Goal: Information Seeking & Learning: Learn about a topic

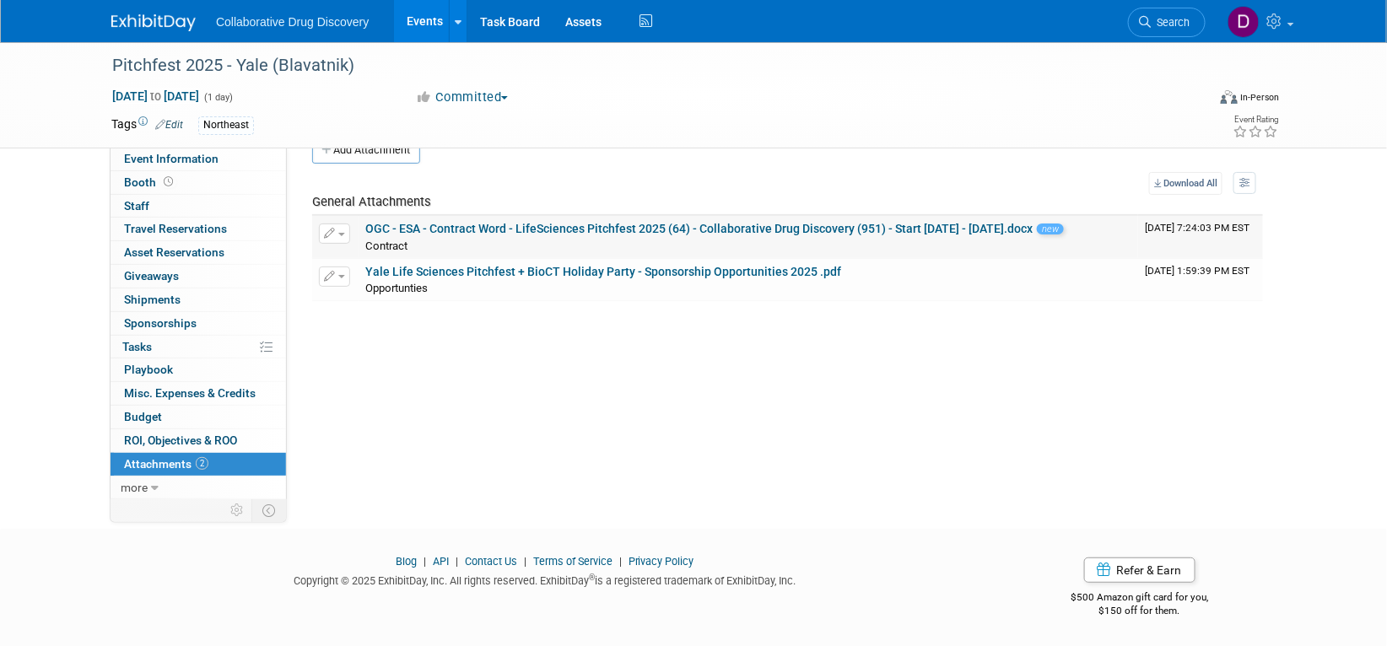
scroll to position [34, 0]
click at [1169, 21] on span "Search" at bounding box center [1169, 22] width 39 height 13
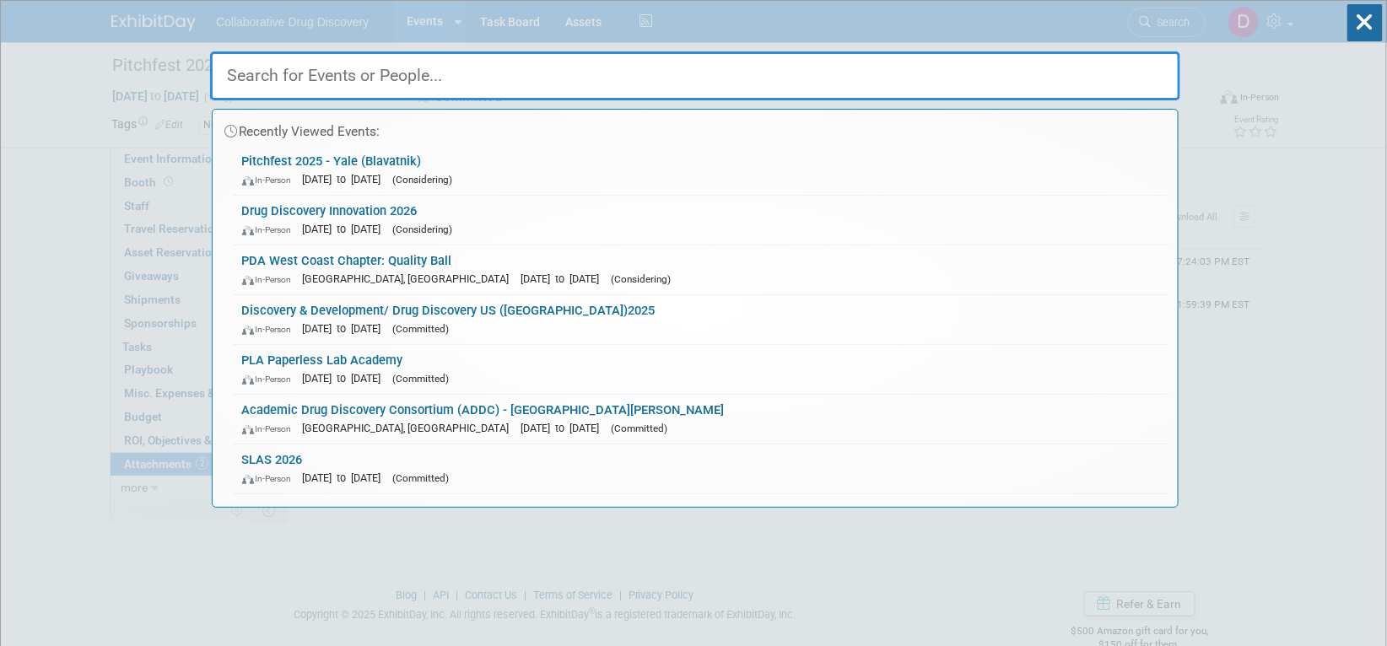
paste input "DDW (London)"
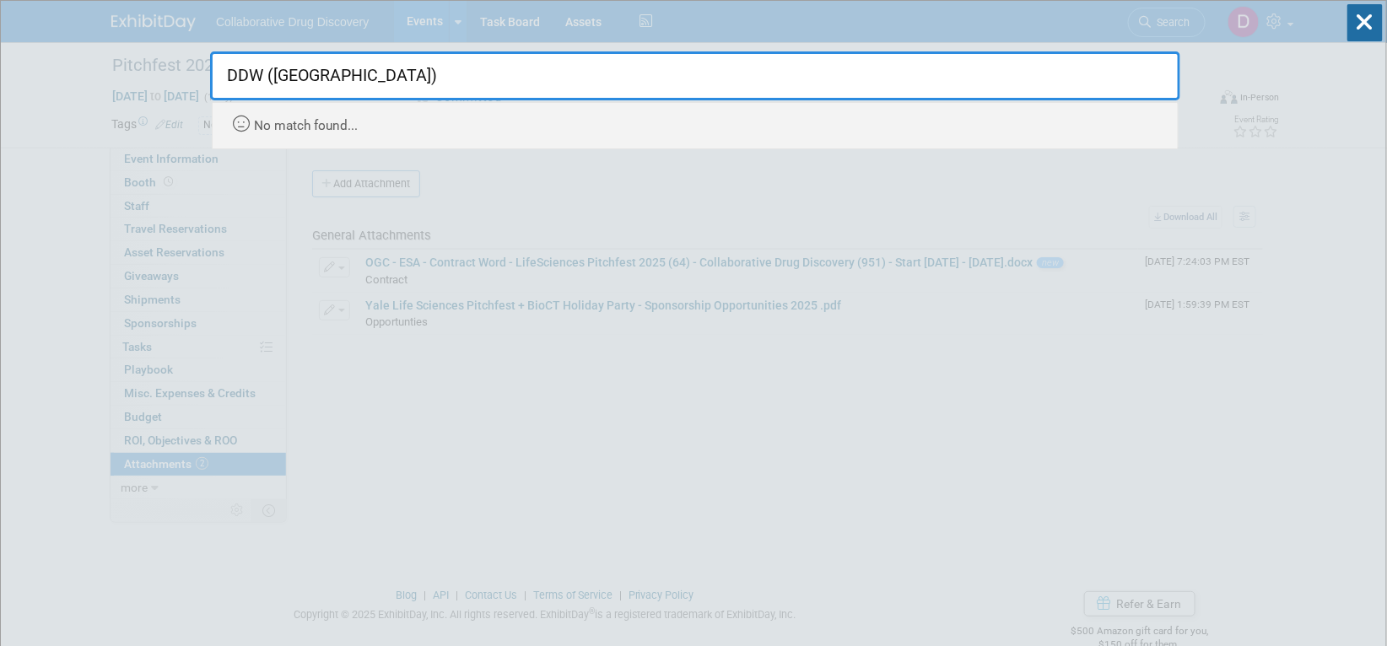
click at [366, 80] on input "DDW (London)" at bounding box center [695, 75] width 970 height 49
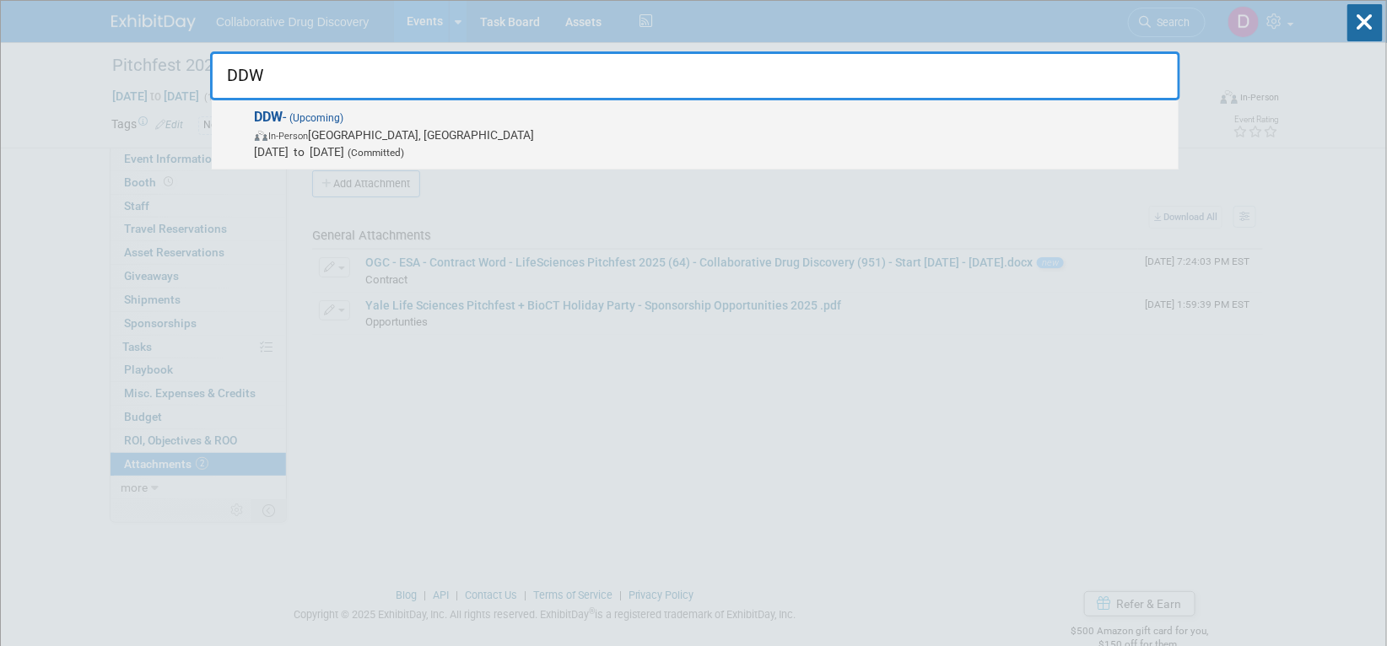
type input "DDW"
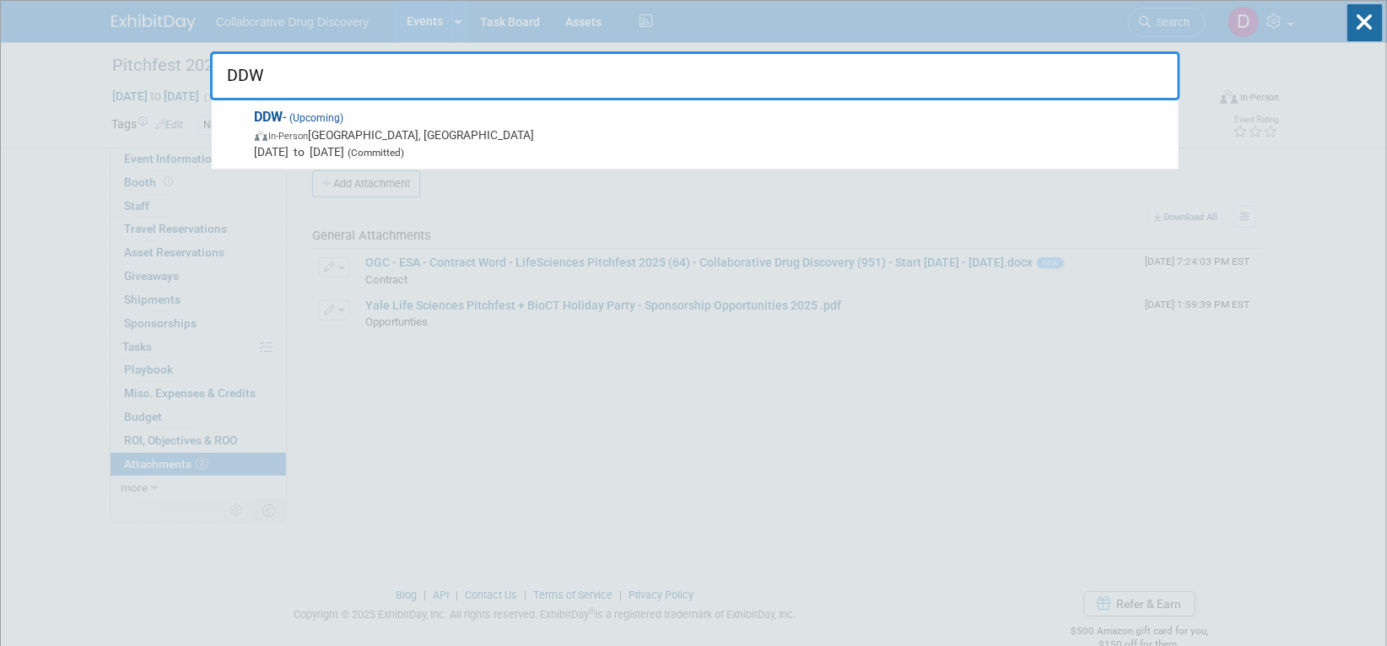
click at [353, 141] on span "In-Person London, United Kingdom" at bounding box center [712, 135] width 915 height 17
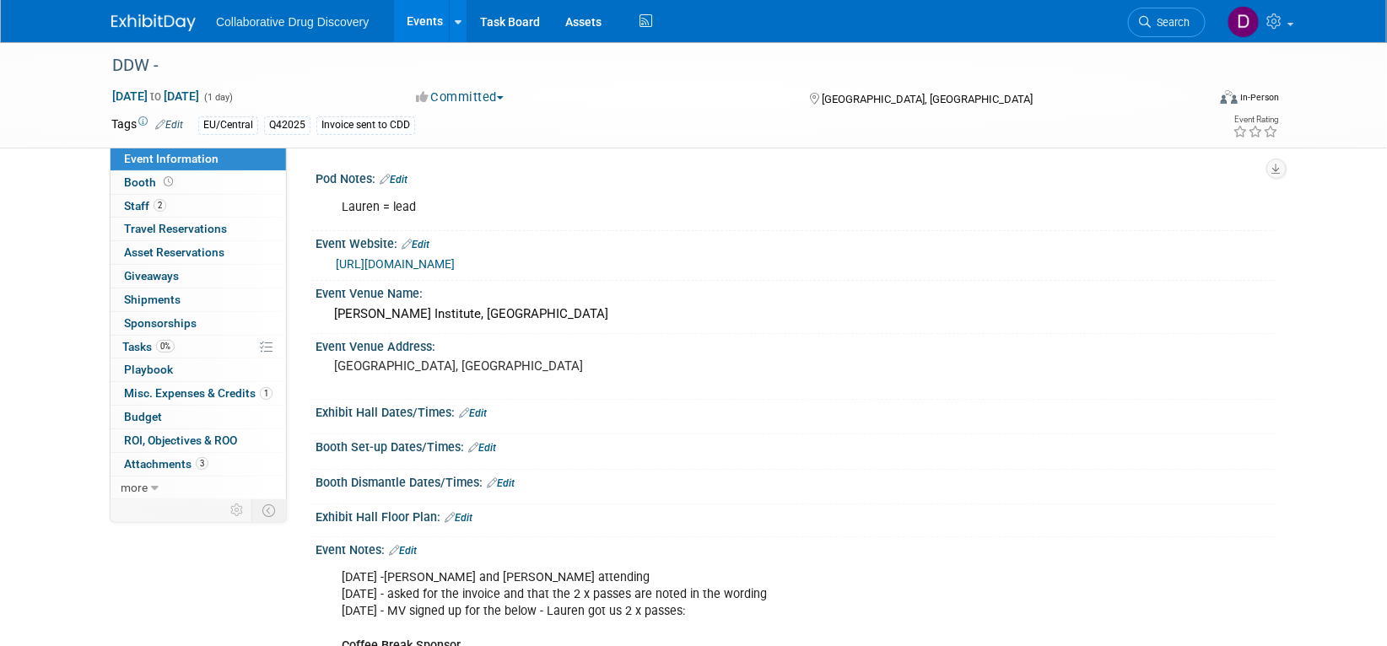
click at [455, 265] on link "[URL][DOMAIN_NAME]" at bounding box center [395, 263] width 119 height 13
click at [201, 21] on div at bounding box center [163, 15] width 105 height 31
click at [184, 18] on img at bounding box center [153, 22] width 84 height 17
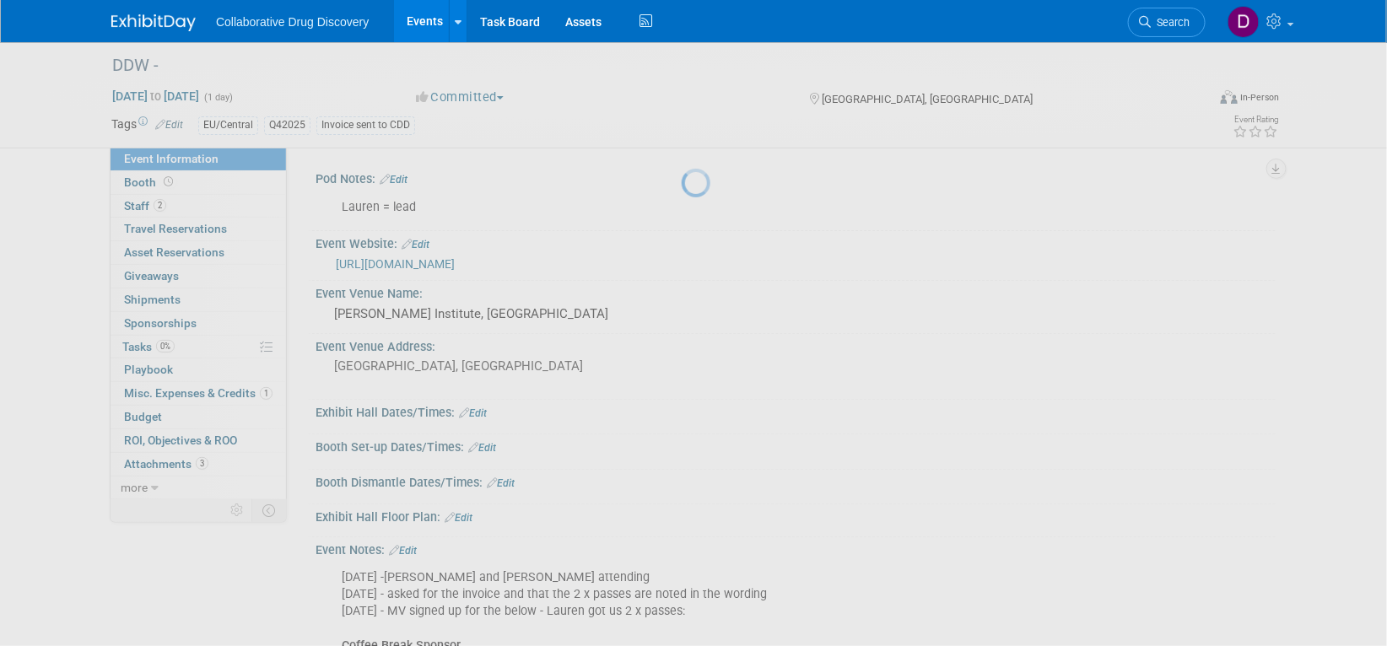
click at [184, 19] on img at bounding box center [153, 22] width 84 height 17
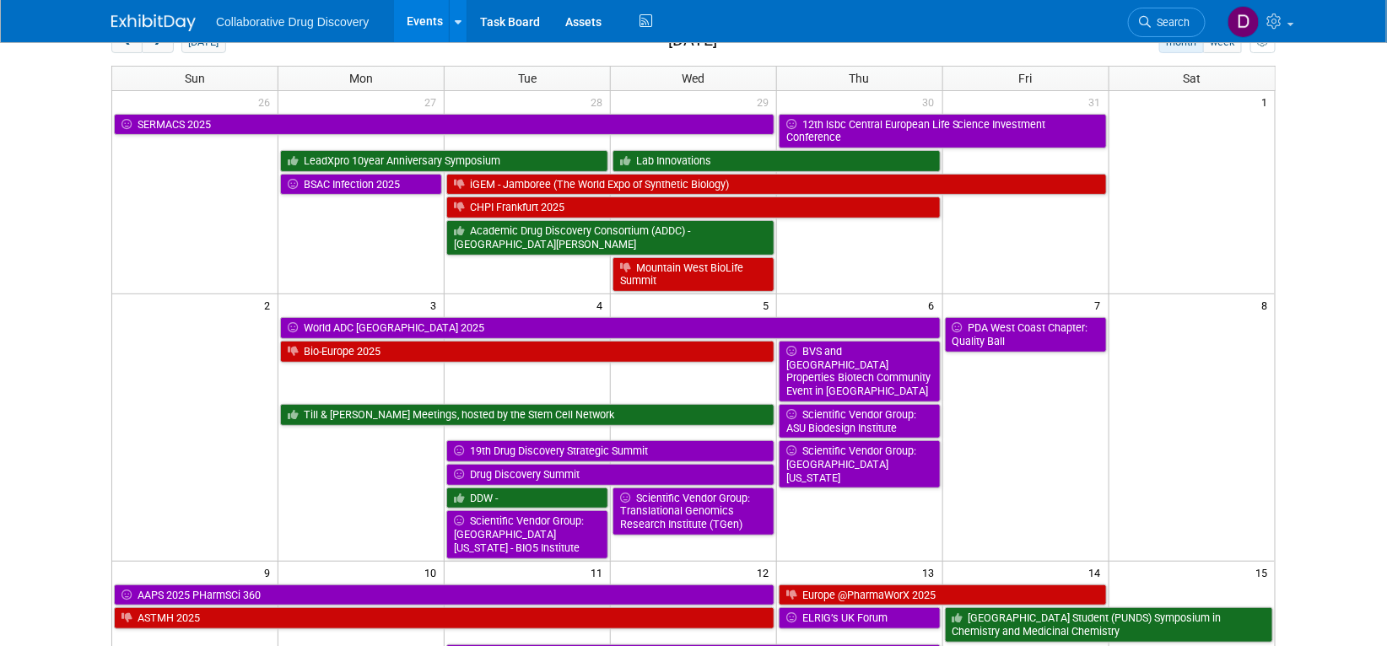
scroll to position [96, 0]
click at [1155, 26] on span "Search" at bounding box center [1169, 22] width 39 height 13
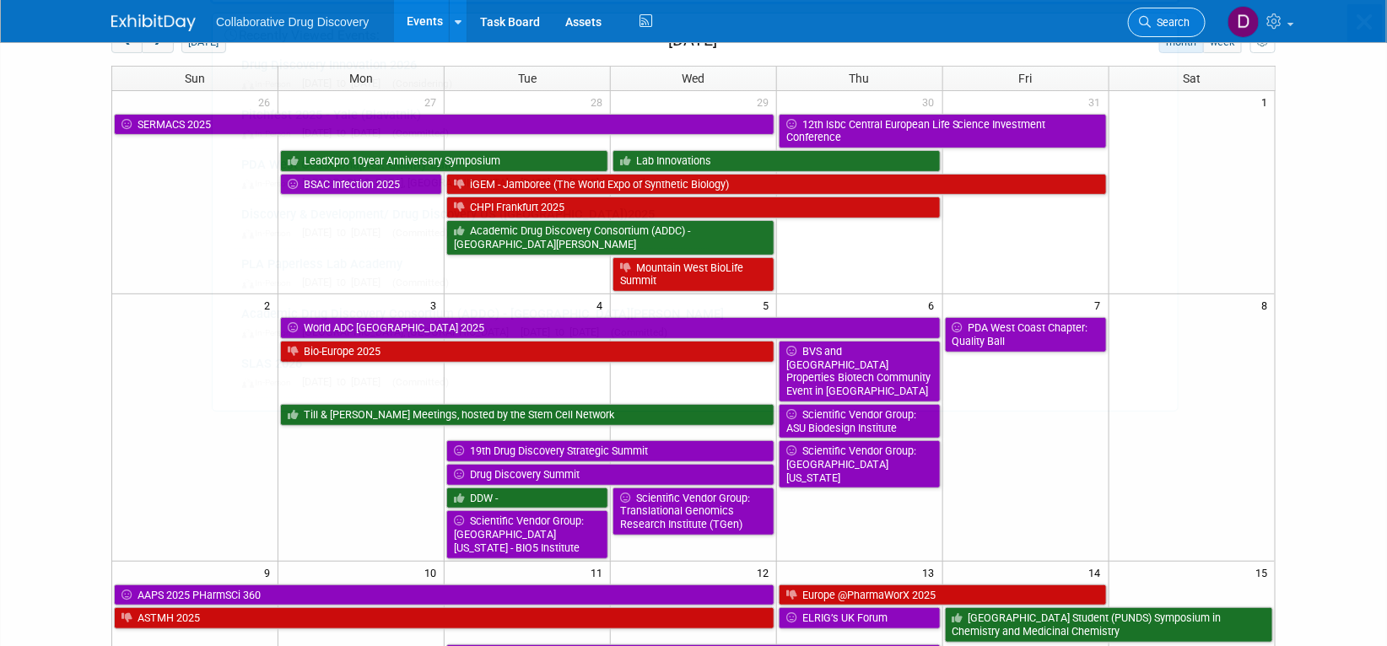
scroll to position [0, 0]
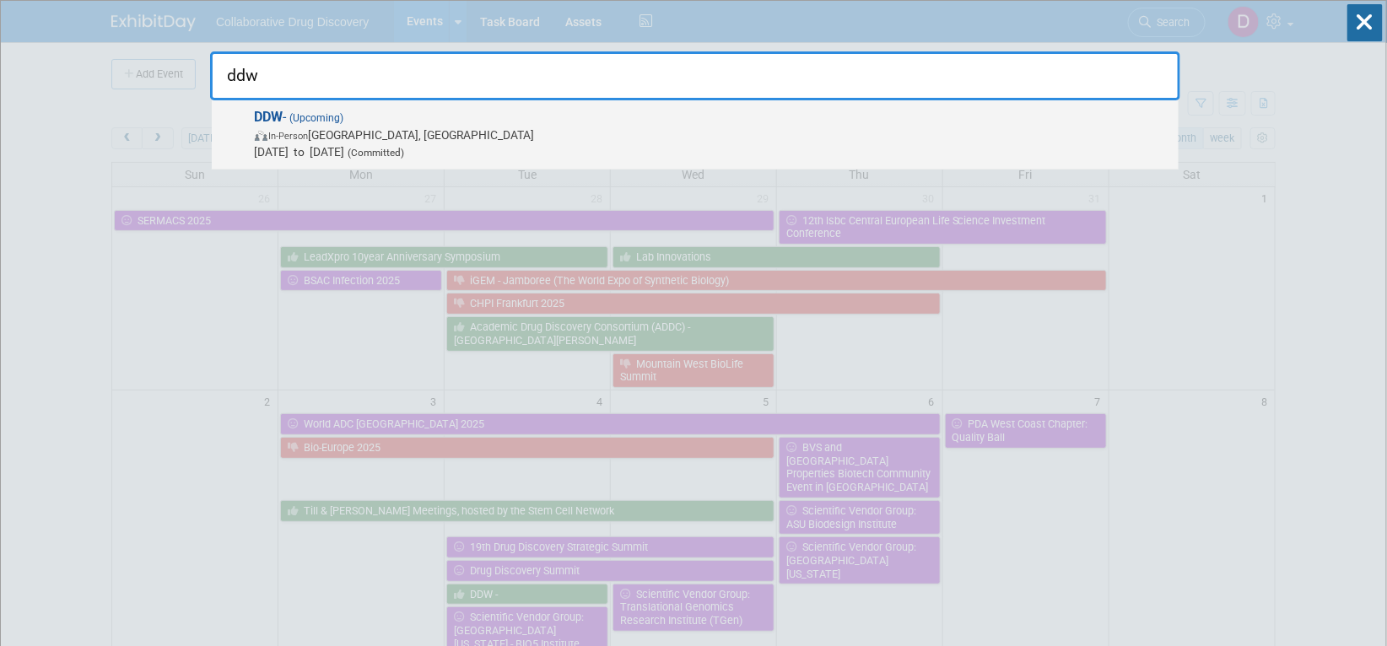
type input "ddw"
click at [483, 154] on span "Nov 4, 2025 to Nov 4, 2025 (Committed)" at bounding box center [712, 151] width 915 height 17
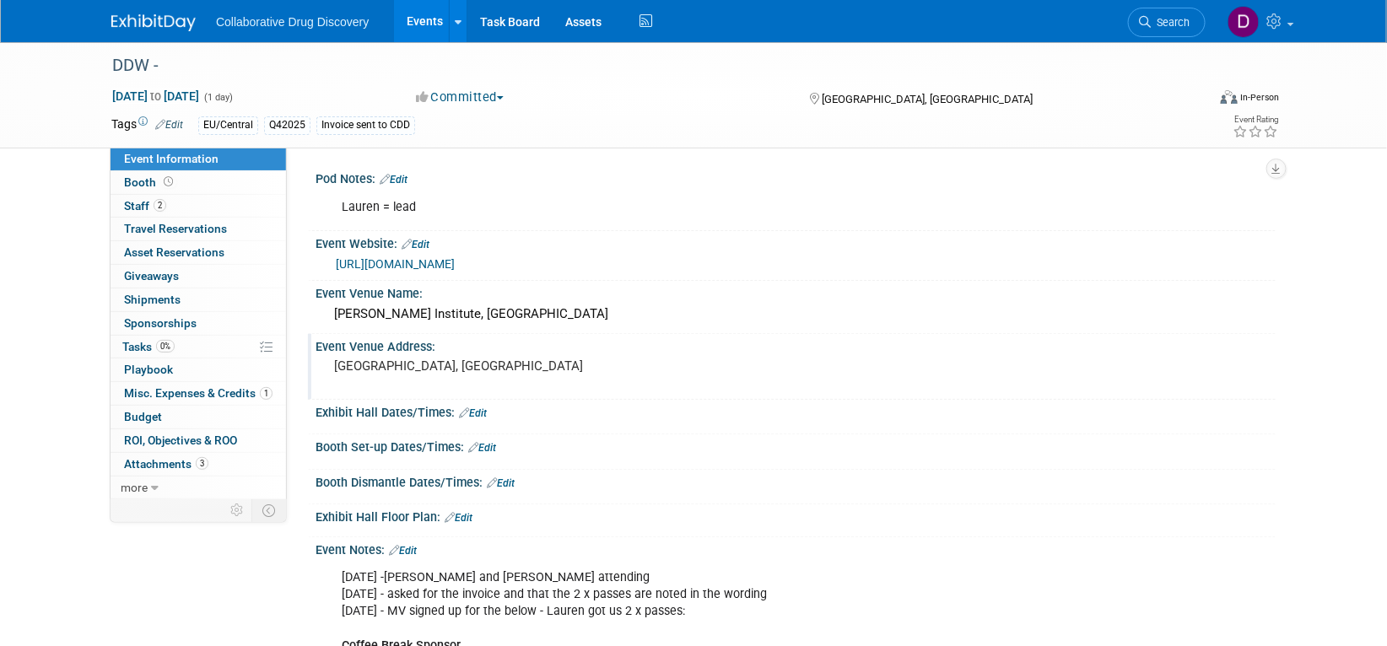
click at [392, 374] on div "London, UK" at bounding box center [515, 373] width 375 height 39
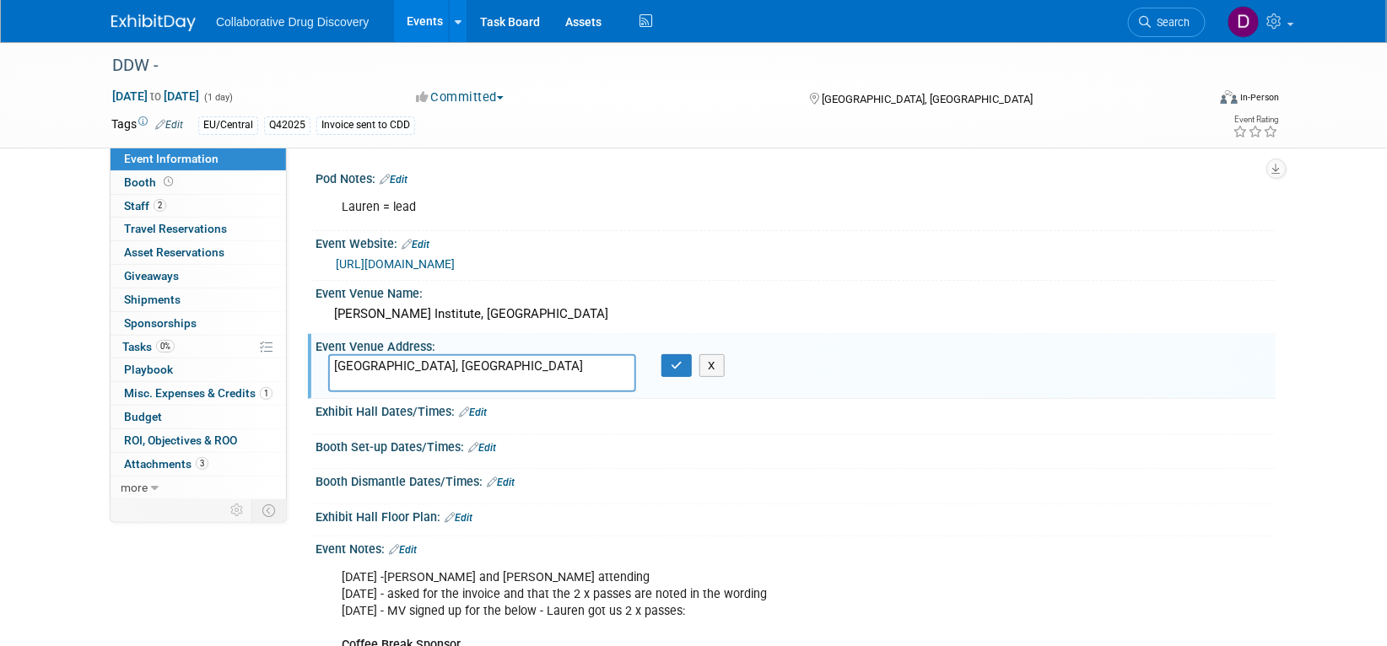
click at [393, 371] on textarea "London, UK" at bounding box center [482, 373] width 308 height 39
click at [679, 364] on icon "button" at bounding box center [677, 365] width 12 height 11
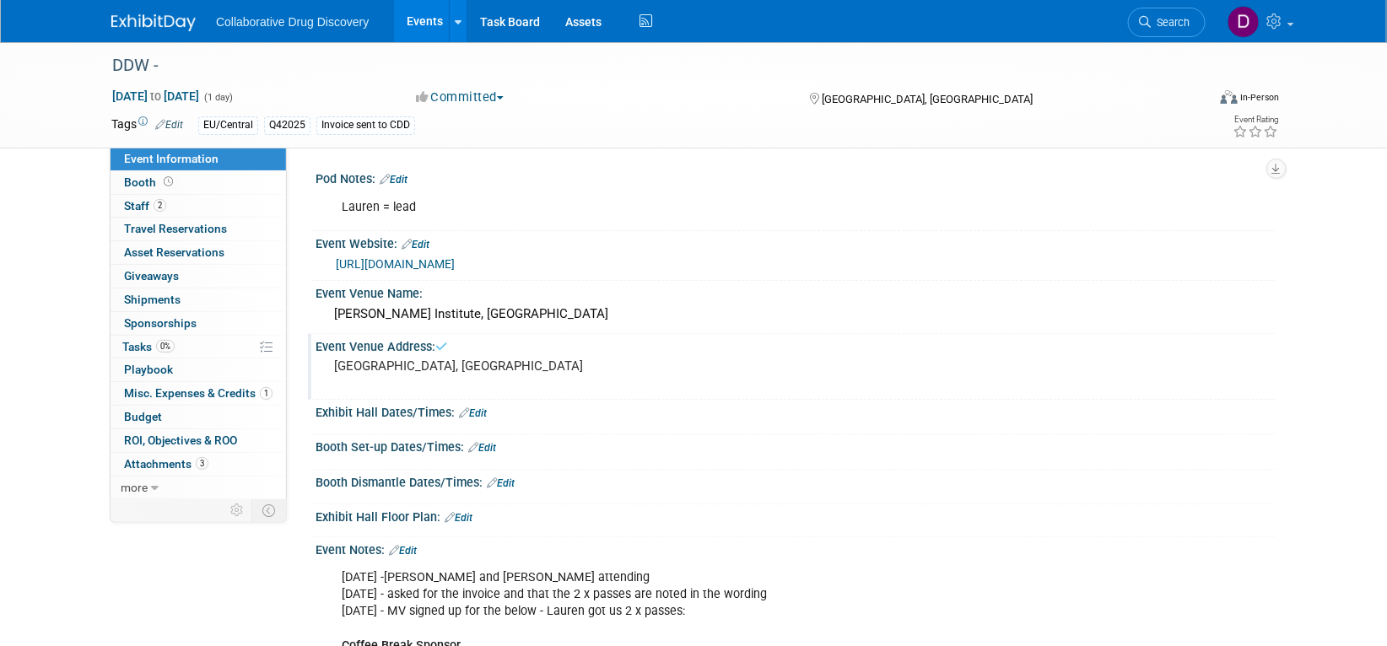
click at [455, 267] on link "[URL][DOMAIN_NAME]" at bounding box center [395, 263] width 119 height 13
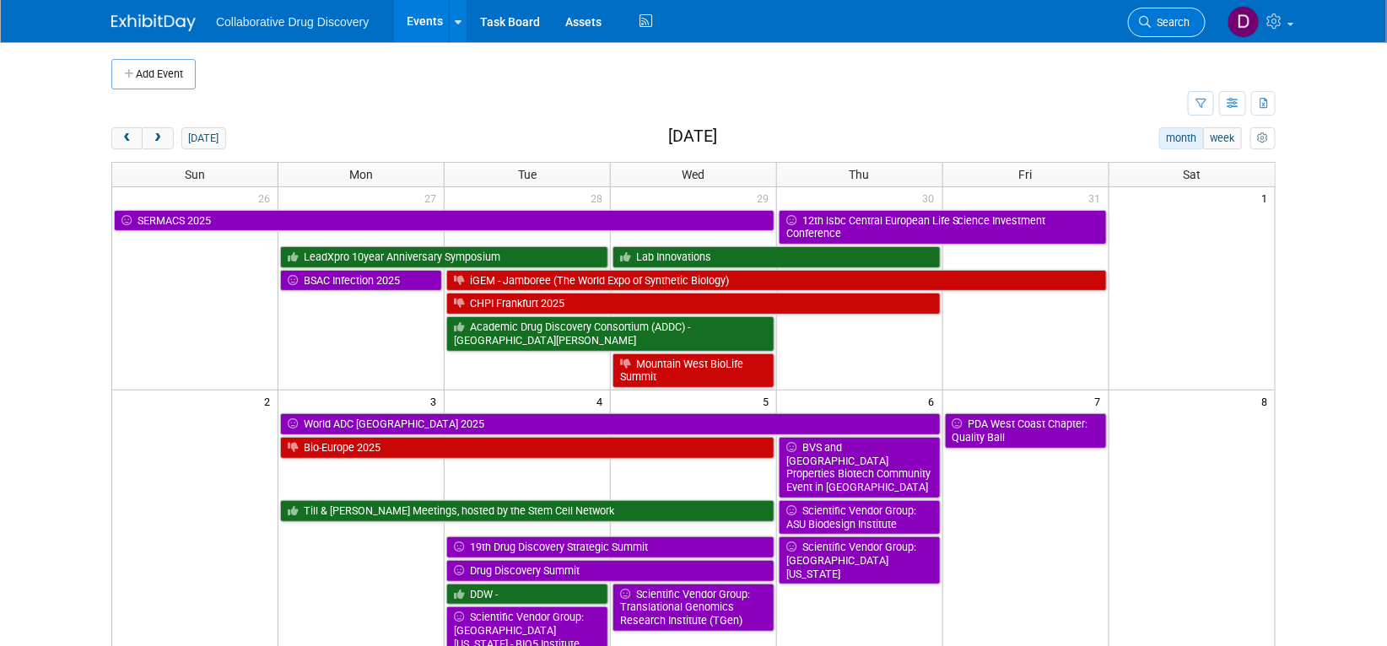
click at [1140, 16] on icon at bounding box center [1145, 22] width 12 height 12
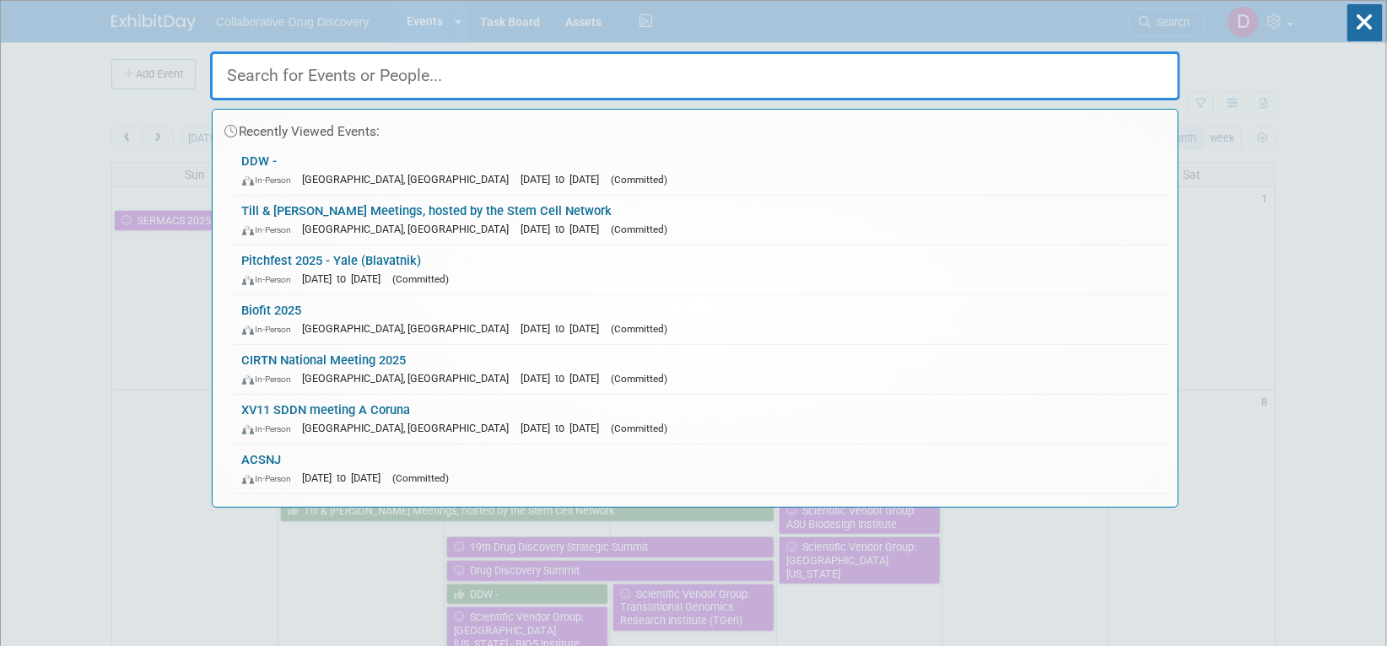
paste input "BMCS New approaches to the treatment of [PERSON_NAME]"
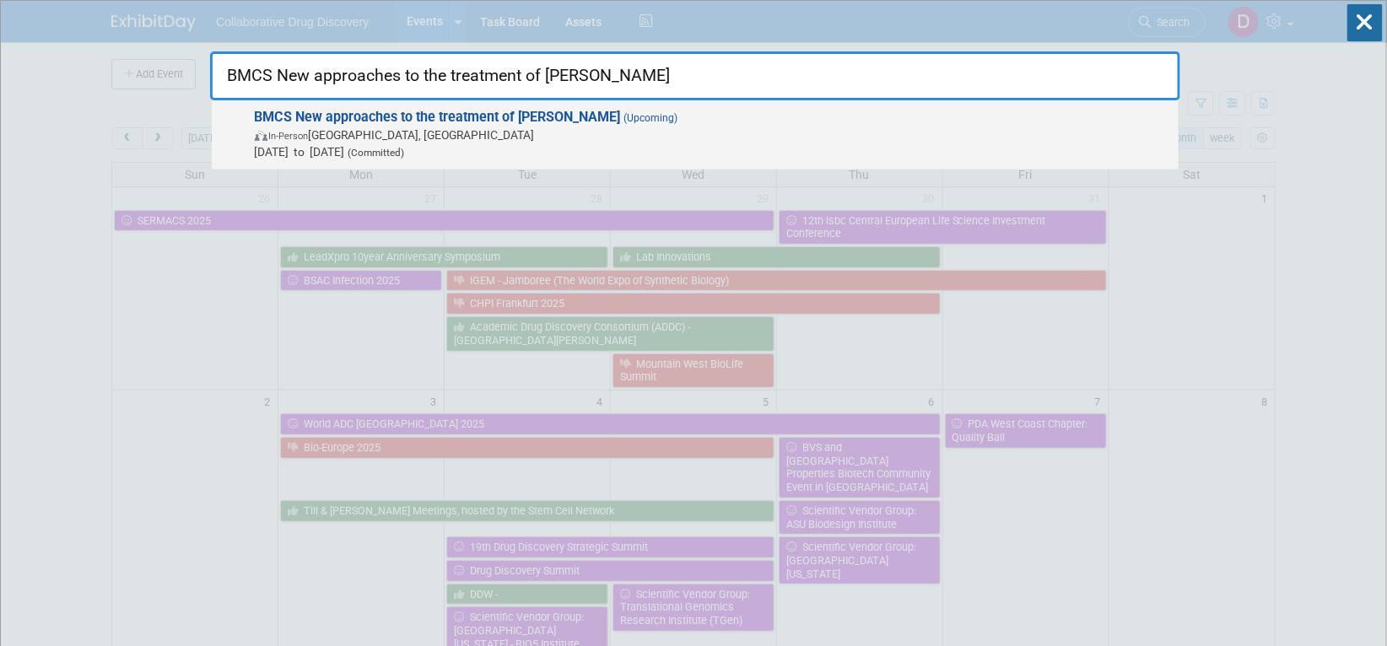
type input "BMCS New approaches to the treatment of [PERSON_NAME]"
click at [687, 134] on span "In-Person London, United Kingdom" at bounding box center [712, 135] width 915 height 17
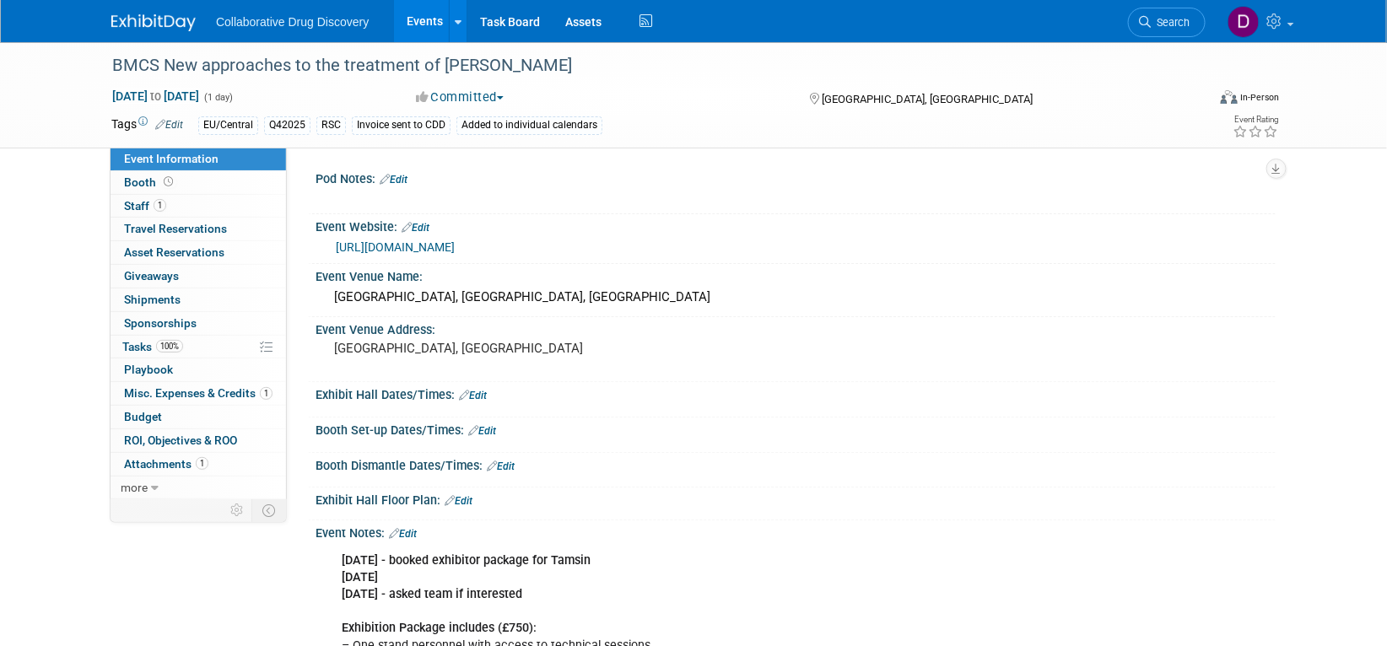
click at [455, 244] on link "[URL][DOMAIN_NAME]" at bounding box center [395, 246] width 119 height 13
click at [305, 60] on div "BMCS New approaches to the treatment of [PERSON_NAME]" at bounding box center [643, 66] width 1074 height 30
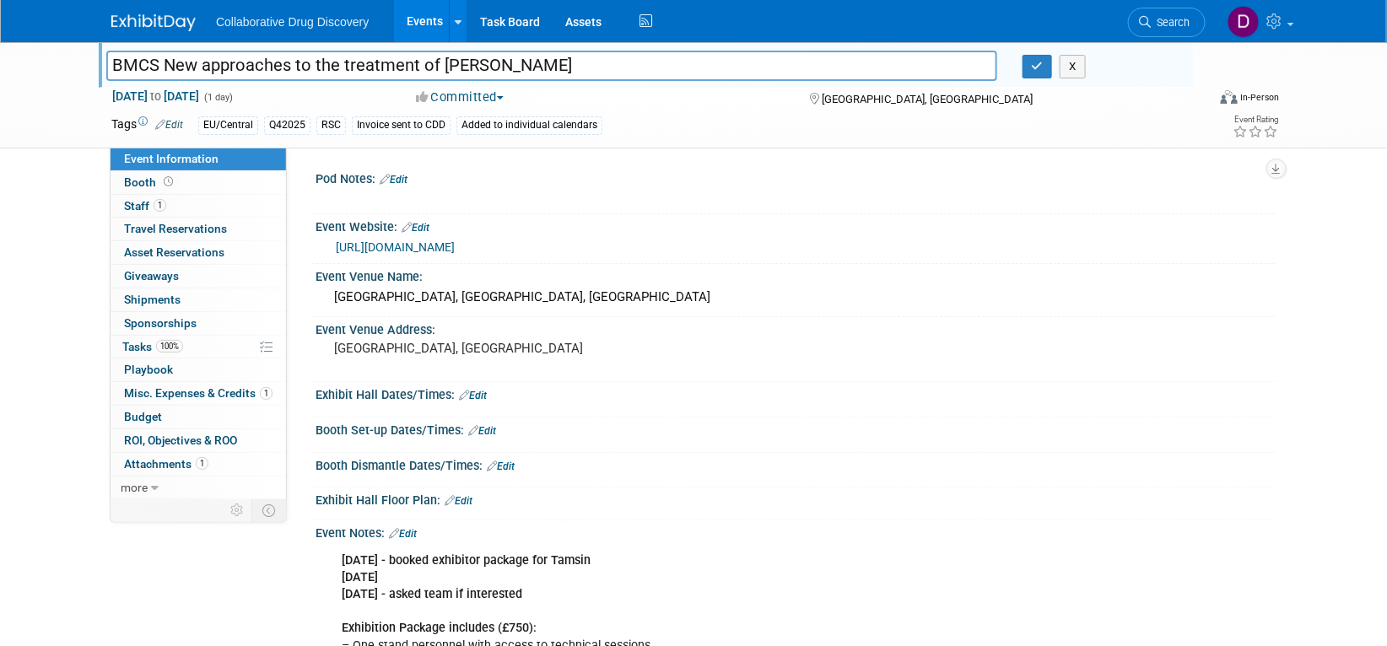
click at [305, 60] on input "BMCS New approaches to the treatment of [PERSON_NAME]" at bounding box center [551, 66] width 891 height 30
click at [455, 249] on link "https://www.rscbmcs.org/events/parkinsons25/" at bounding box center [395, 246] width 119 height 13
click at [1173, 27] on span "Search" at bounding box center [1169, 22] width 39 height 13
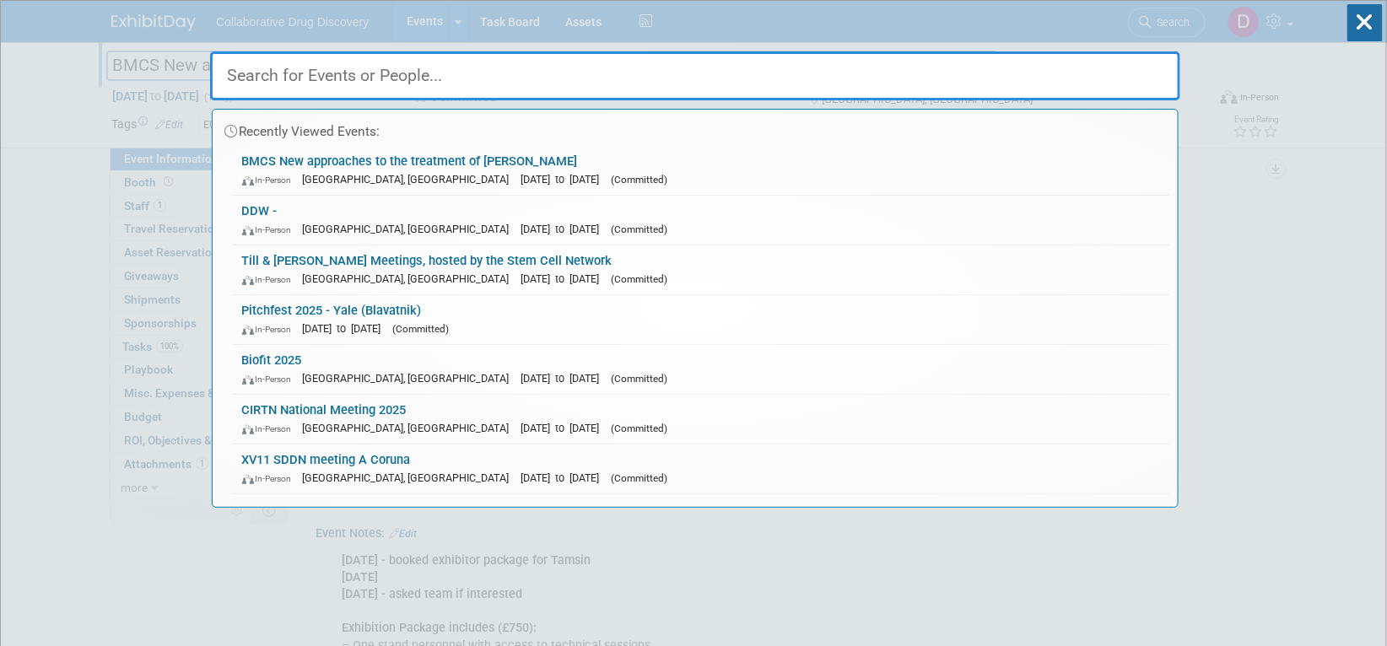
paste input "Purdue University Notre Dame Student (PUNDS) Symposium in Chemistry and Medicin…"
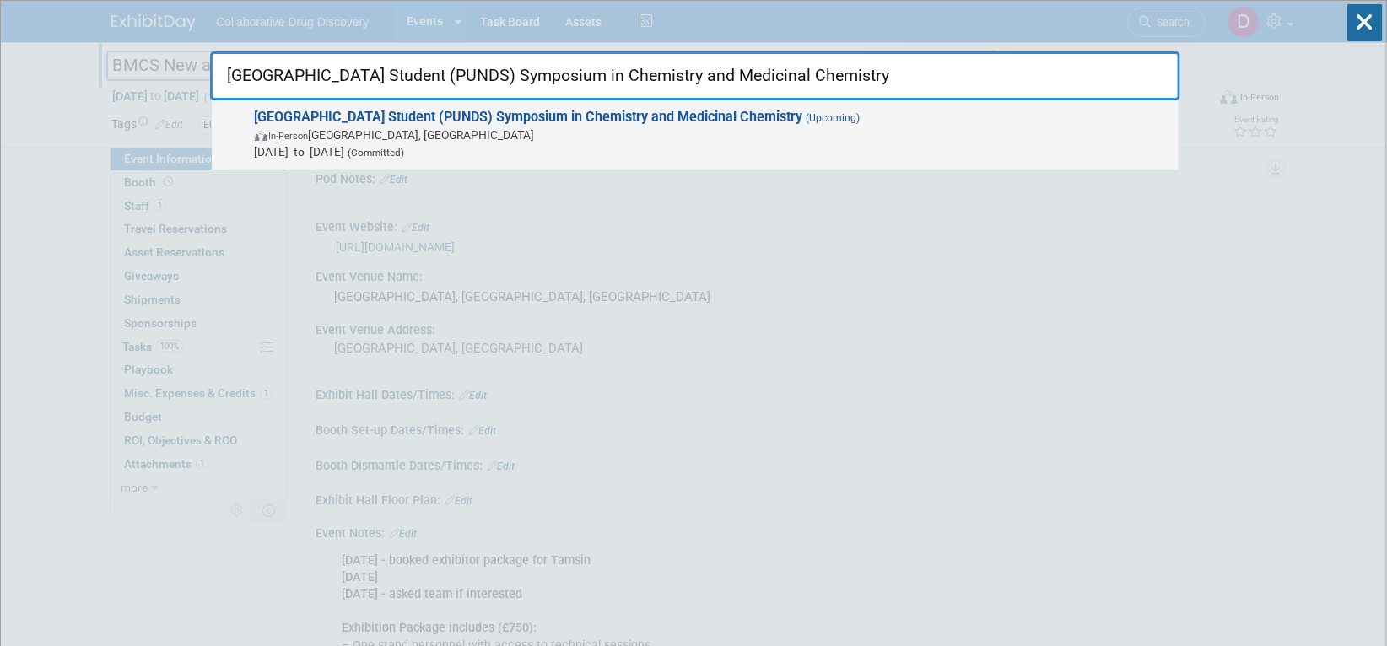
type input "Purdue University Notre Dame Student (PUNDS) Symposium in Chemistry and Medicin…"
click at [712, 128] on span "In-Person West Lafayette, IN" at bounding box center [712, 135] width 915 height 17
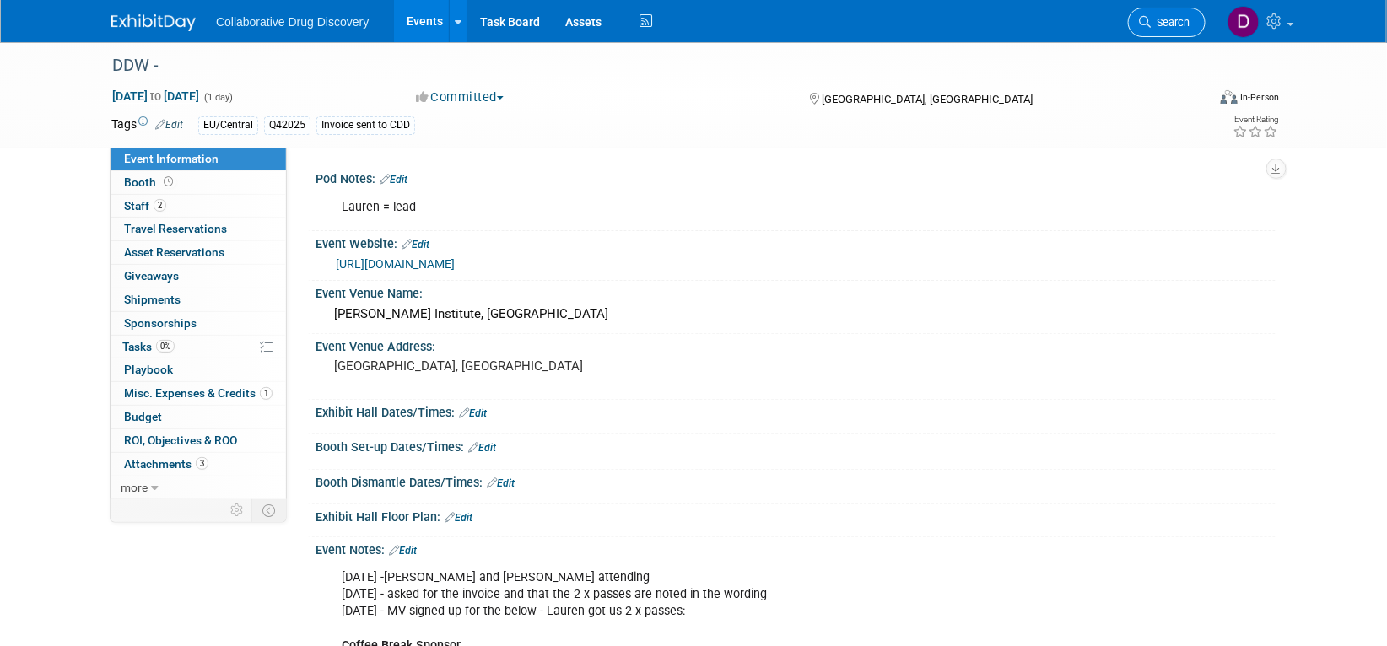
click at [1168, 34] on link "Search" at bounding box center [1167, 23] width 78 height 30
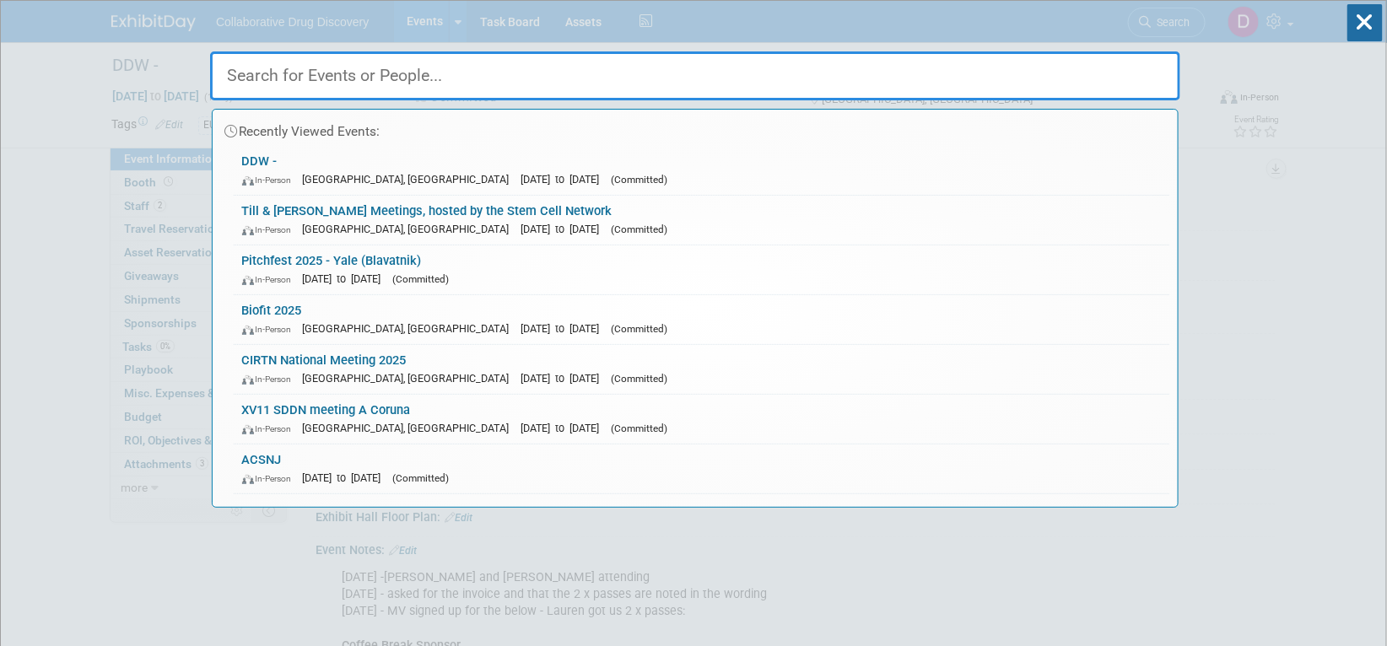
paste input "SCI - New approaches in medicinal chemistry"
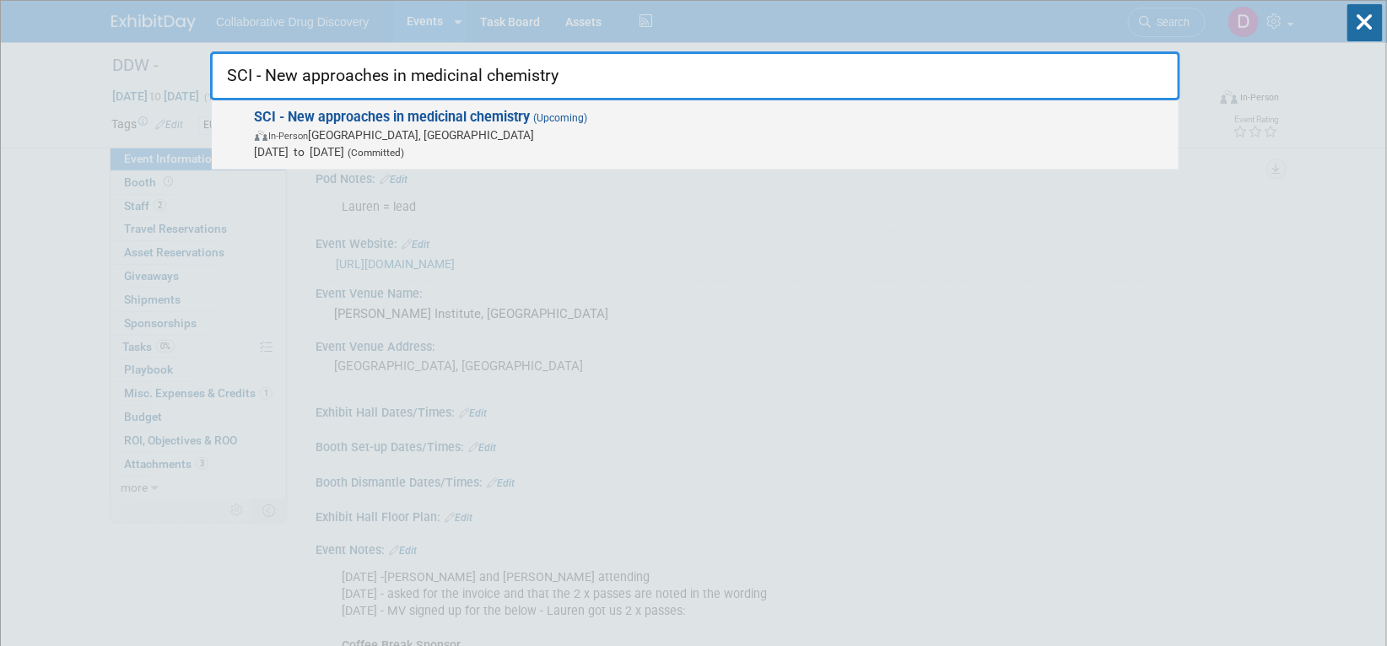
type input "SCI - New approaches in medicinal chemistry"
click at [513, 157] on span "Nov 12, 2025 to Nov 12, 2025 (Committed)" at bounding box center [712, 151] width 915 height 17
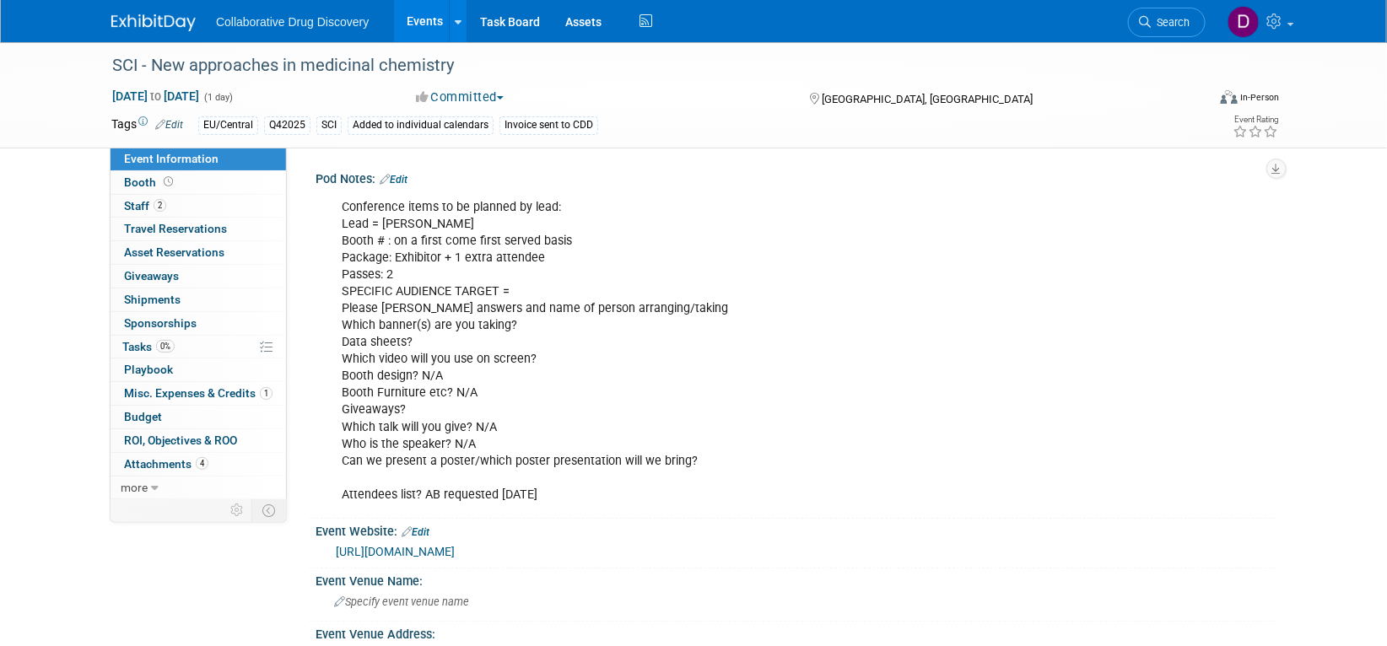
click at [455, 552] on link "[URL][DOMAIN_NAME]" at bounding box center [395, 551] width 119 height 13
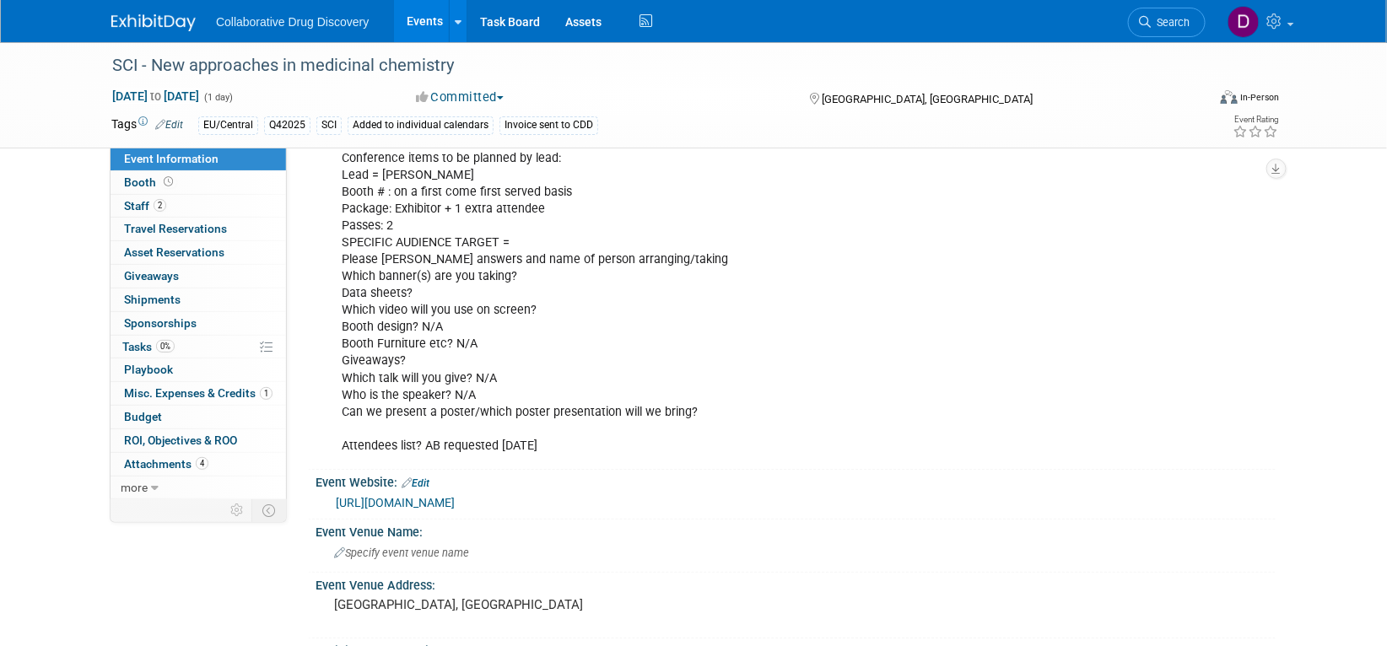
scroll to position [59, 0]
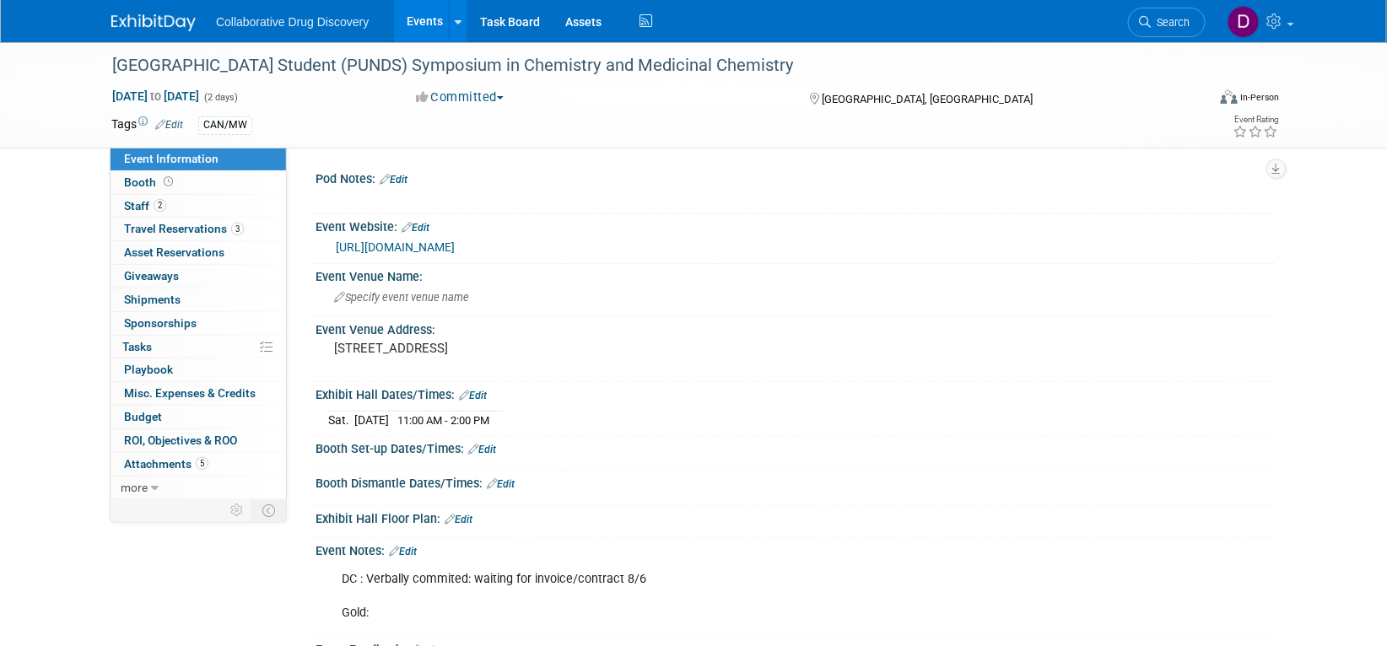
click at [455, 251] on link "[URL][DOMAIN_NAME]" at bounding box center [395, 246] width 119 height 13
click at [1172, 15] on link "Search" at bounding box center [1167, 23] width 78 height 30
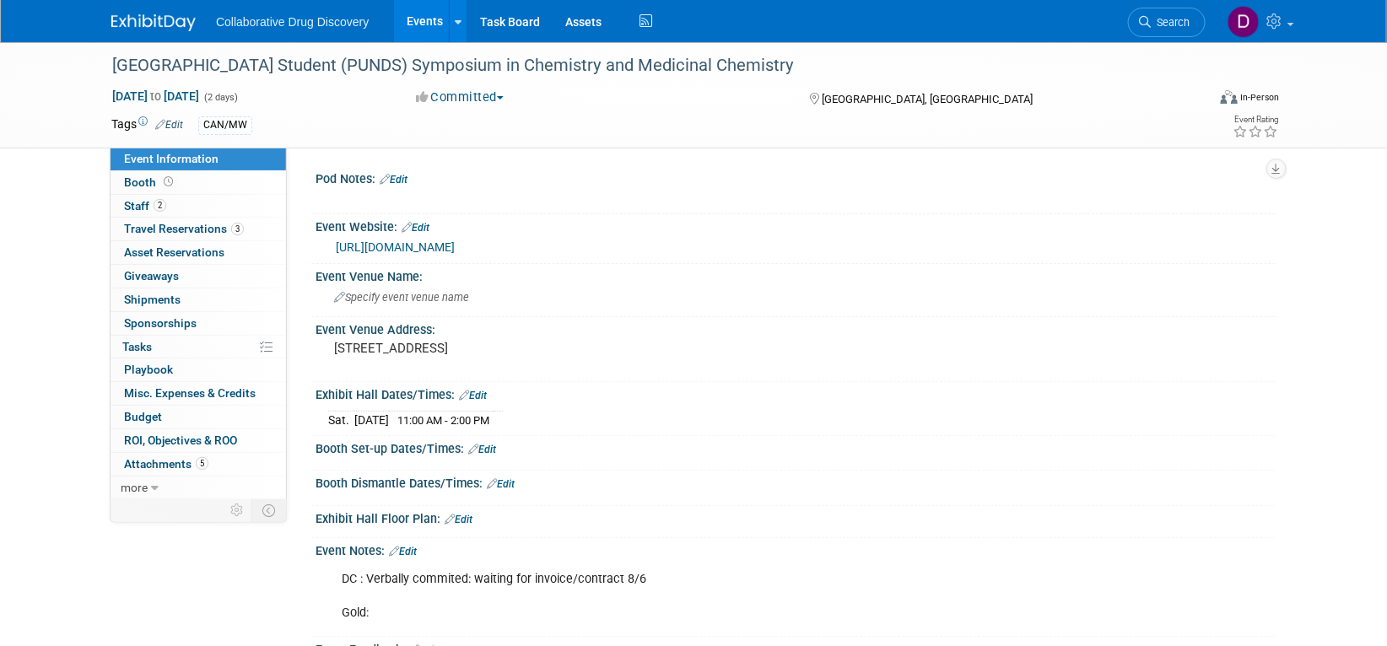
scroll to position [139, 0]
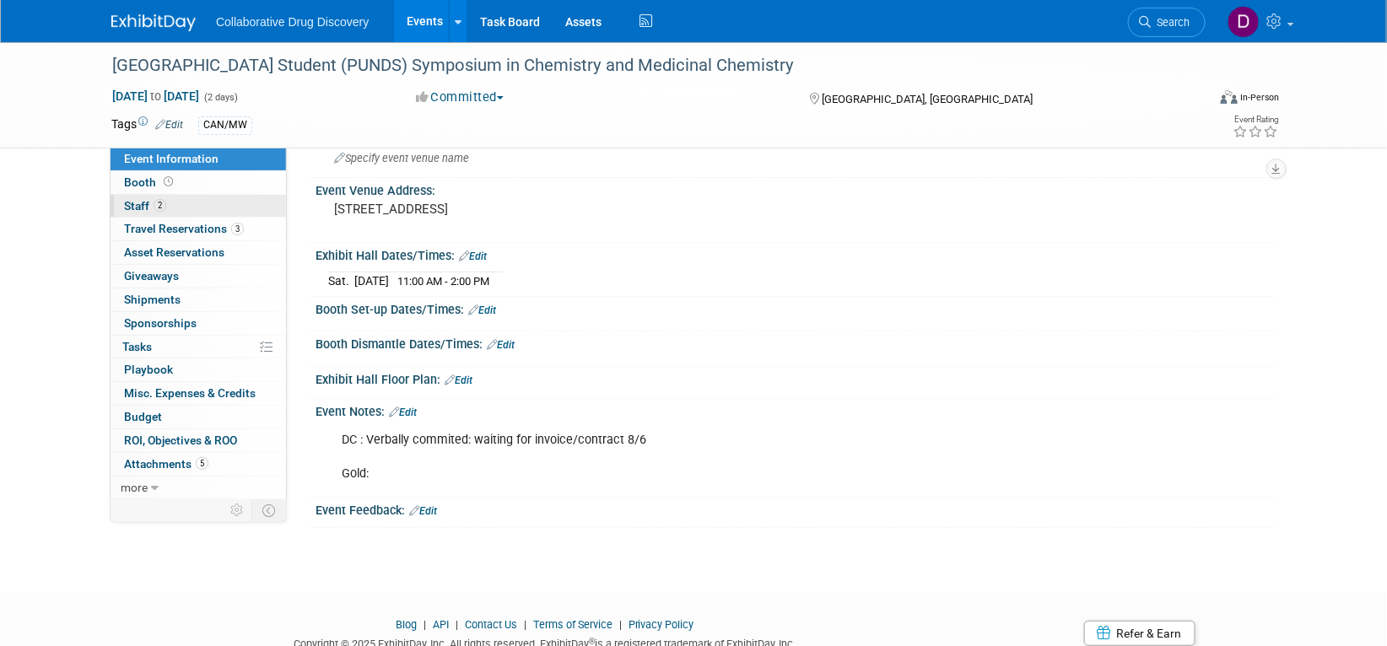
click at [177, 200] on link "2 Staff 2" at bounding box center [197, 206] width 175 height 23
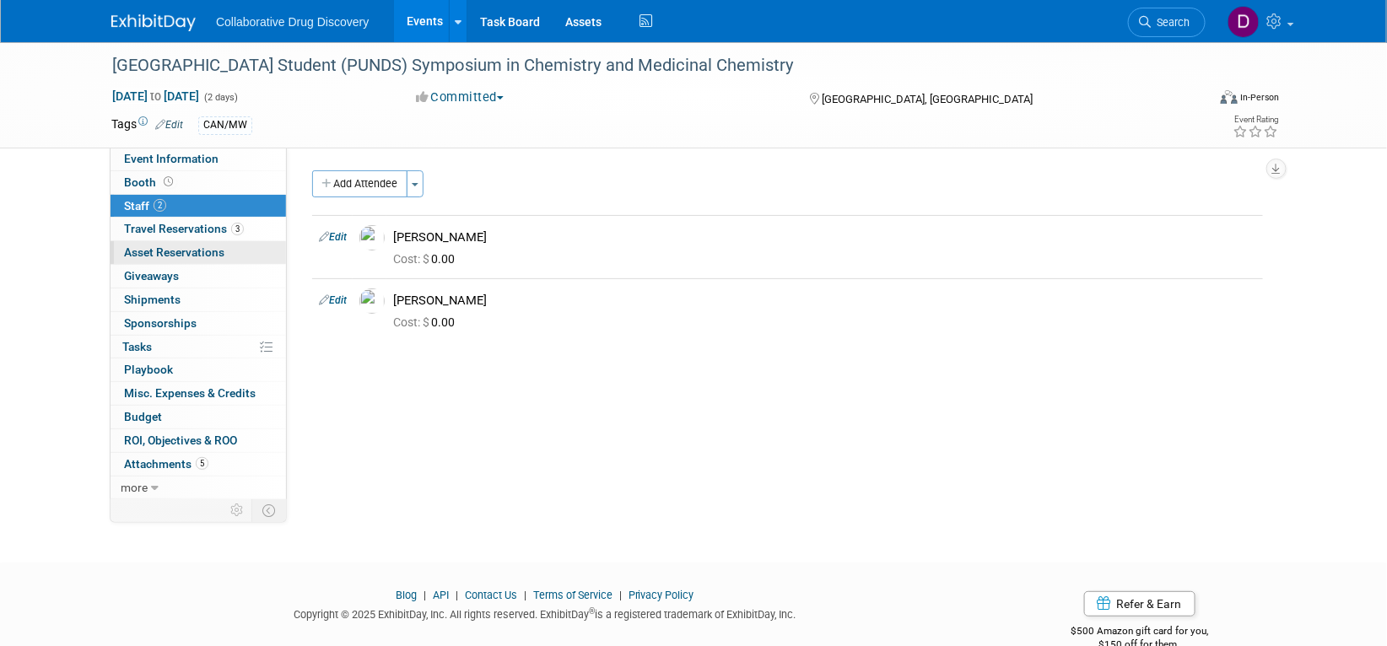
click at [192, 242] on link "0 Asset Reservations 0" at bounding box center [197, 252] width 175 height 23
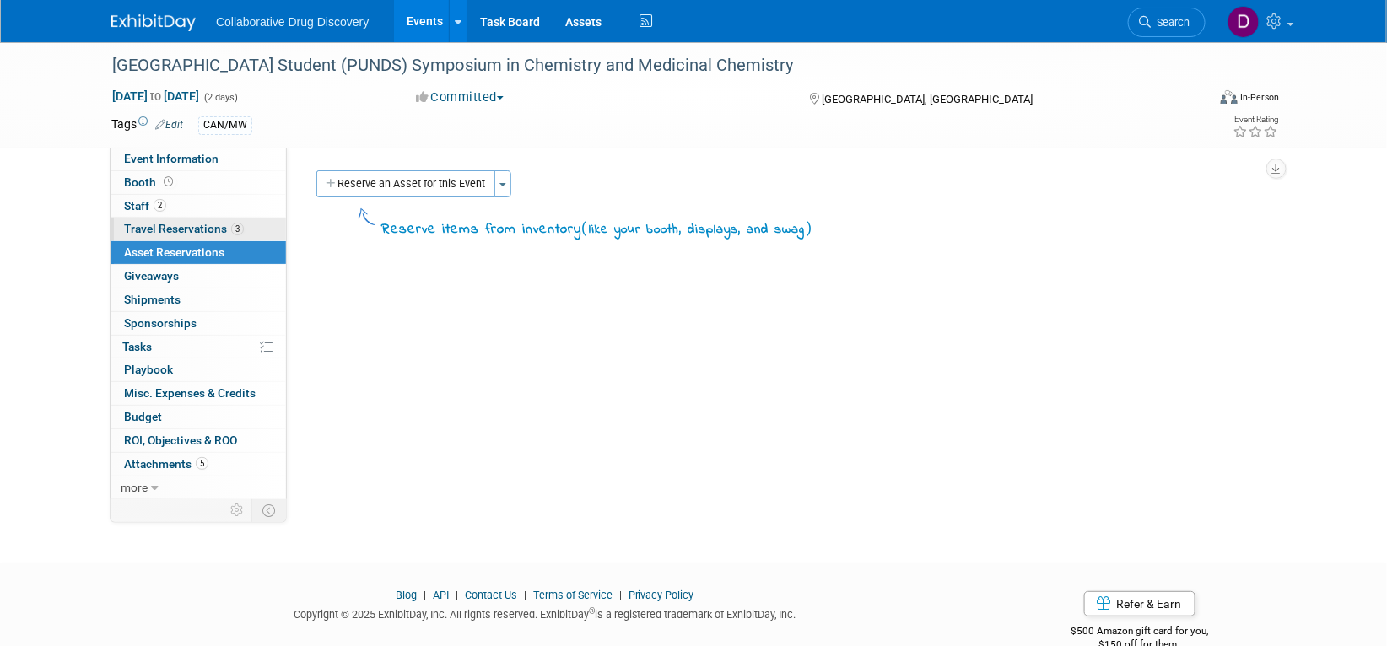
click at [199, 233] on span "Travel Reservations 3" at bounding box center [184, 228] width 120 height 13
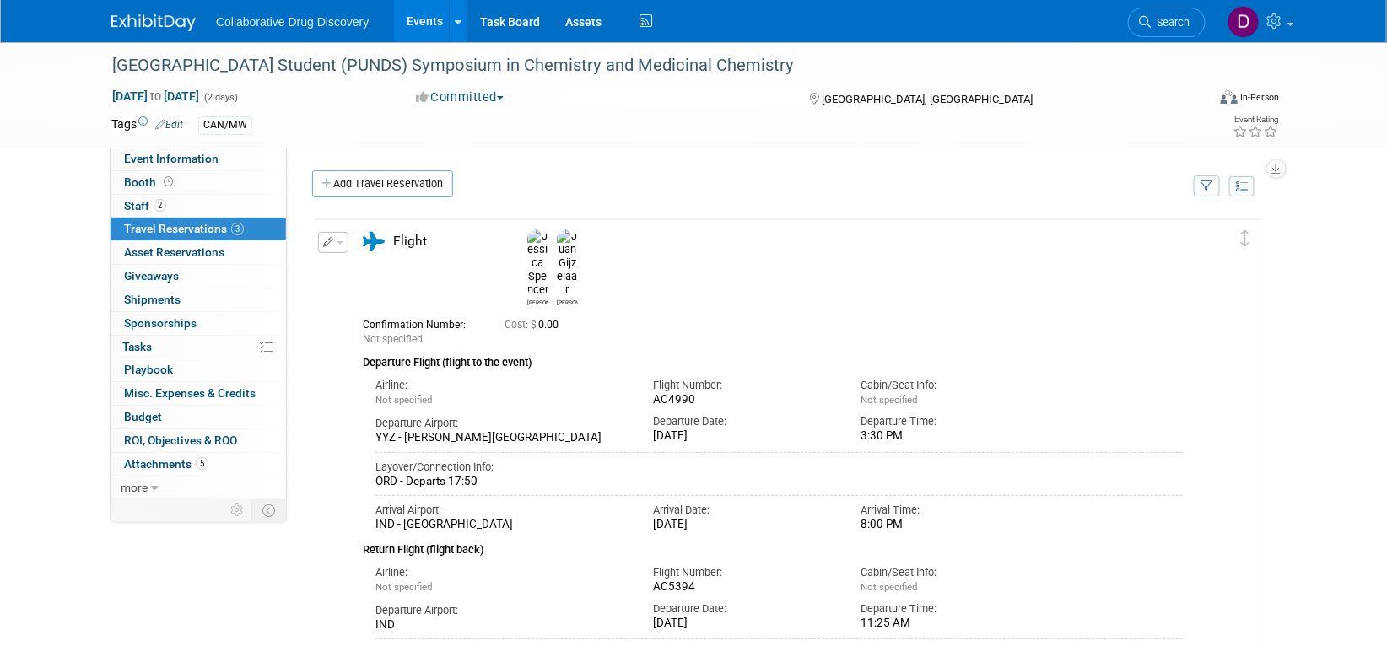
click at [202, 148] on div "[GEOGRAPHIC_DATA] Student (PUNDS) Symposium in Chemistry and Medicinal Chemistr…" at bounding box center [693, 95] width 1387 height 106
click at [197, 159] on span "Event Information" at bounding box center [171, 158] width 94 height 13
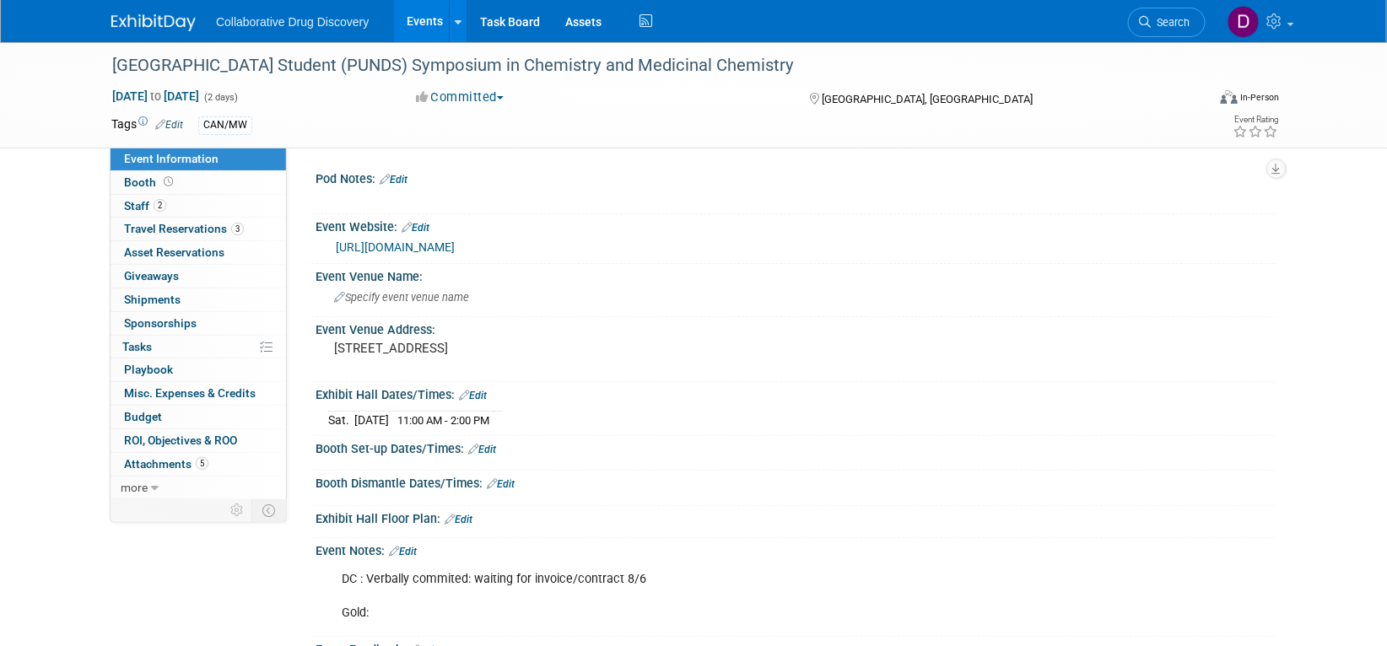
click at [169, 24] on img at bounding box center [153, 22] width 84 height 17
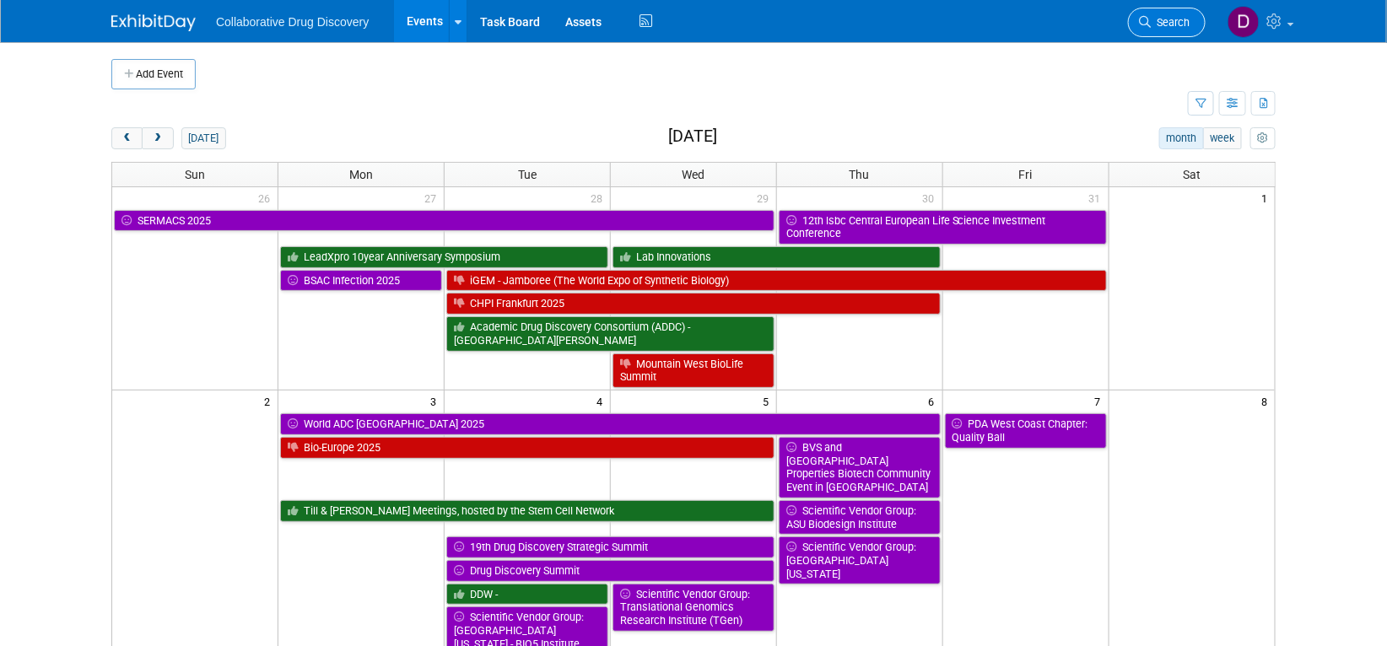
click at [1162, 24] on span "Search" at bounding box center [1169, 22] width 39 height 13
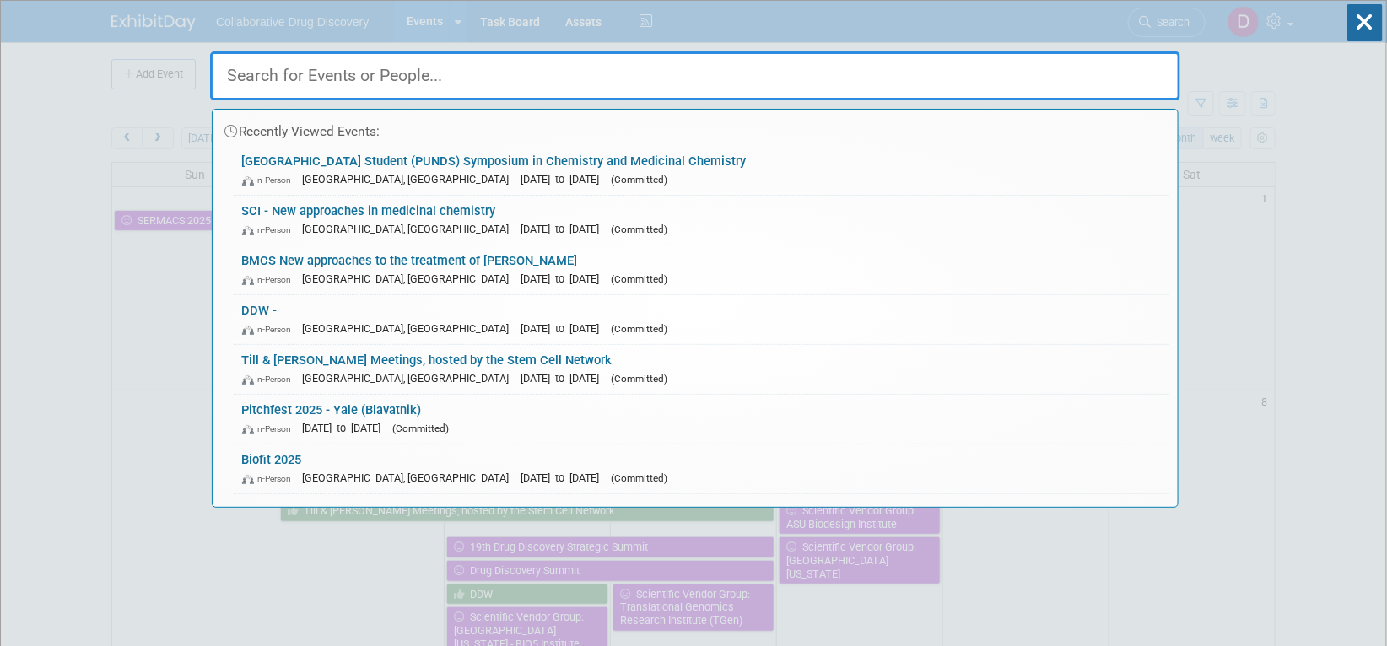
paste input "[GEOGRAPHIC_DATA] Student (PUNDS) Symposium in Chemistry and Medicinal Chemistry"
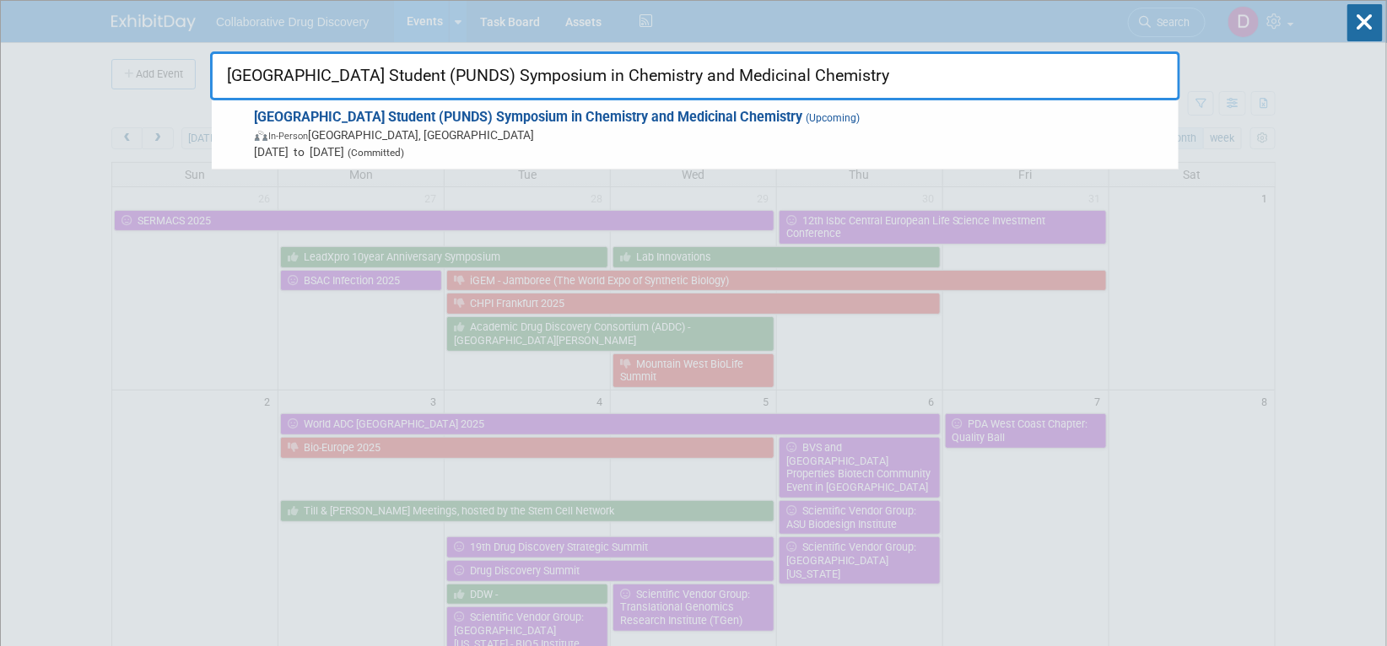
type input "[GEOGRAPHIC_DATA] Student (PUNDS) Symposium in Chemistry and Medicinal Chemistry"
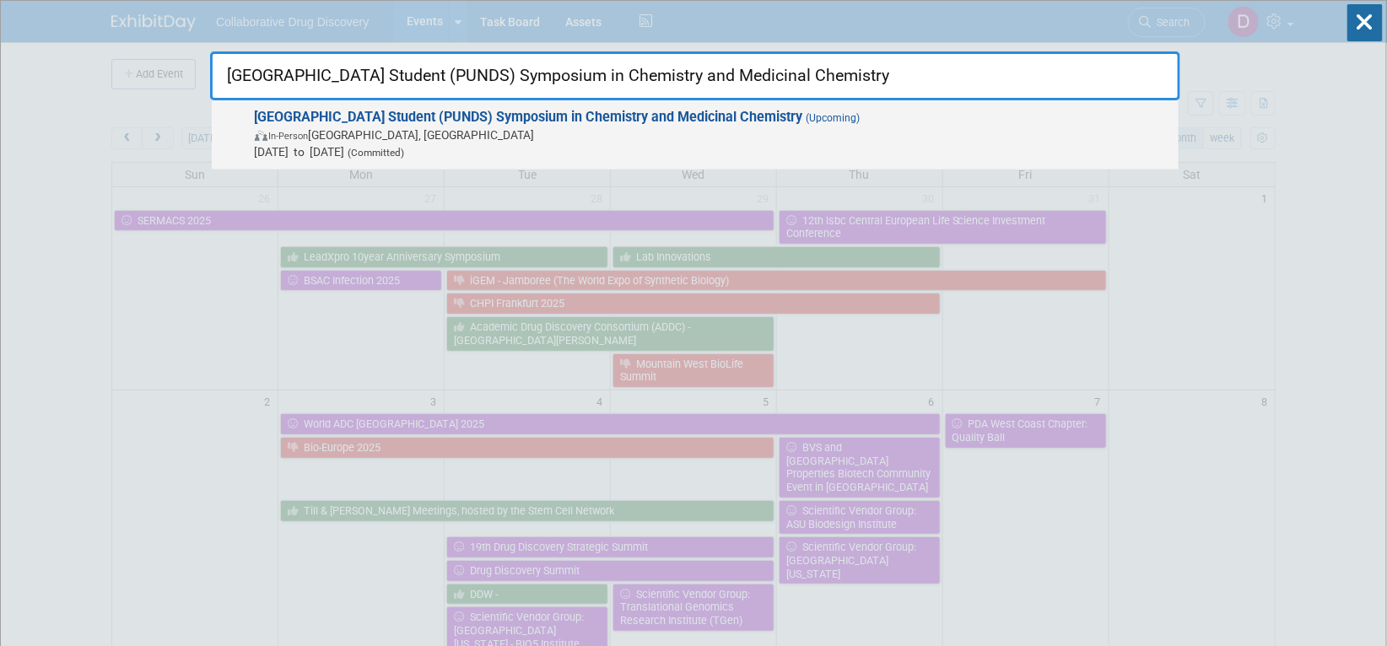
click at [461, 134] on span "In-Person [GEOGRAPHIC_DATA], [GEOGRAPHIC_DATA]" at bounding box center [712, 135] width 915 height 17
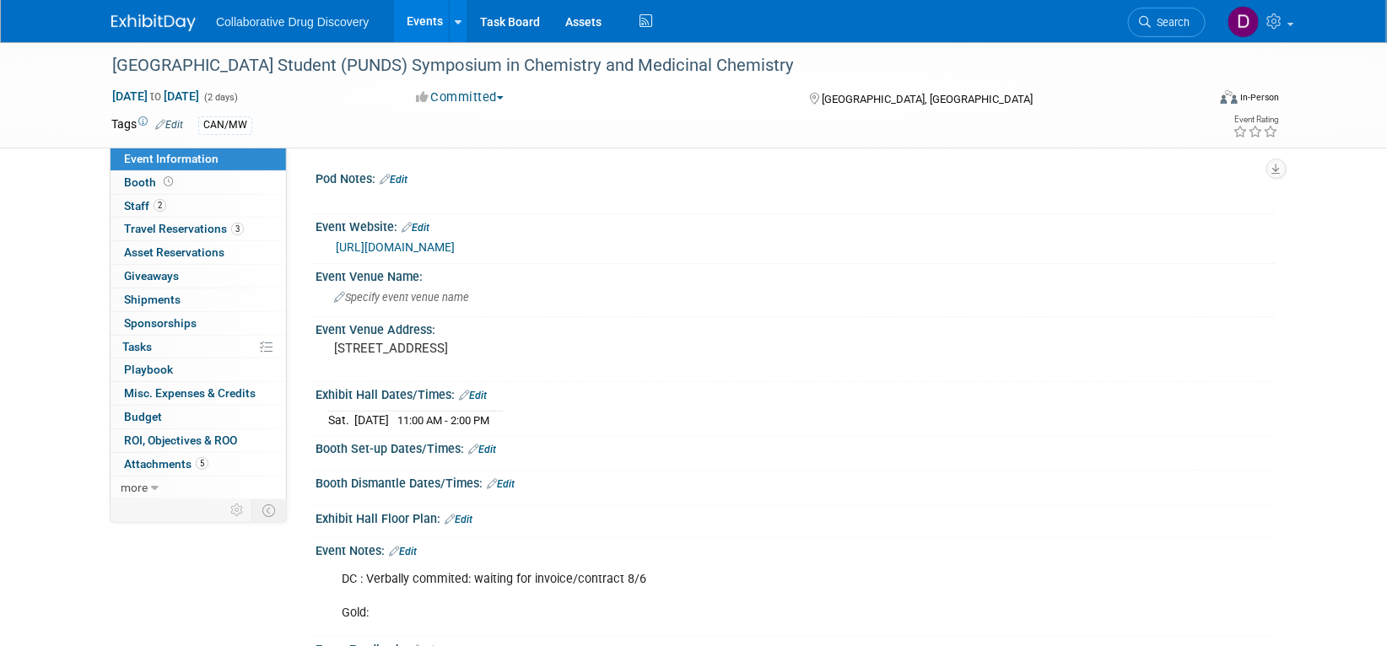
click at [427, 248] on link "[URL][DOMAIN_NAME]" at bounding box center [395, 246] width 119 height 13
